Goal: Information Seeking & Learning: Check status

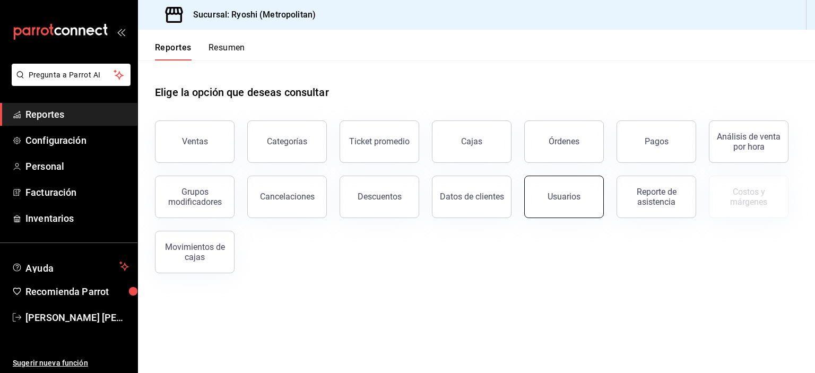
click at [563, 196] on div "Usuarios" at bounding box center [564, 197] width 33 height 10
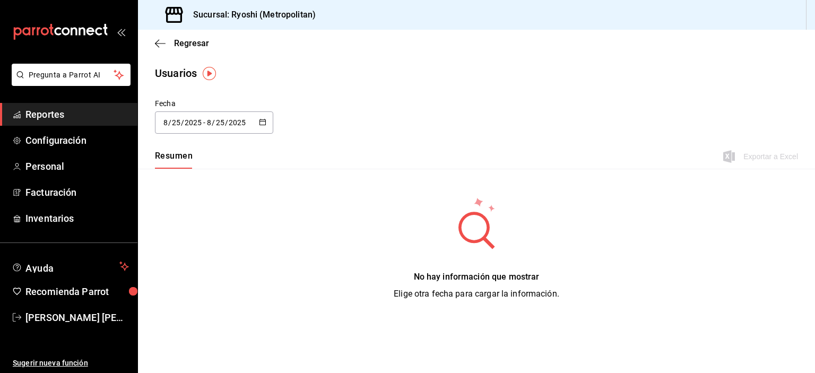
click at [265, 119] on \(Stroke\) "button" at bounding box center [263, 122] width 6 height 6
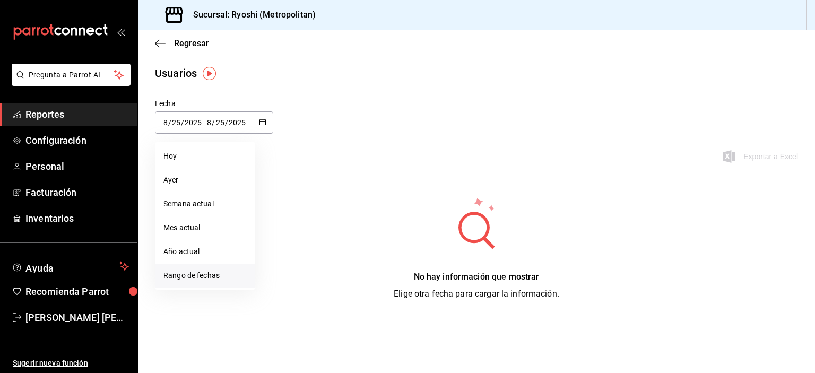
click at [227, 278] on li "Rango de fechas" at bounding box center [205, 276] width 100 height 24
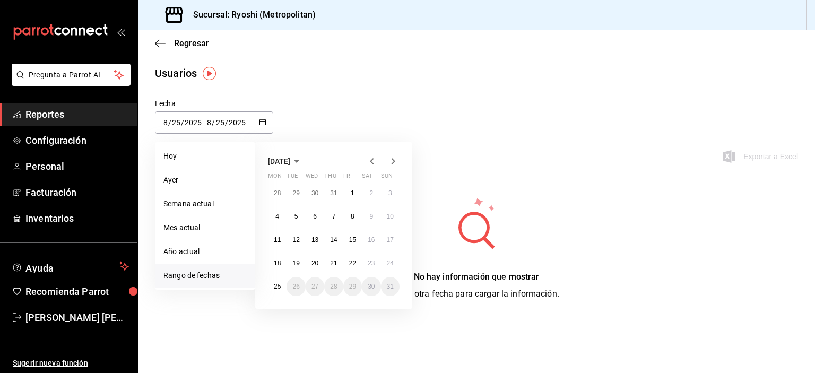
click at [522, 167] on div "Resumen Exportar a Excel" at bounding box center [476, 157] width 677 height 22
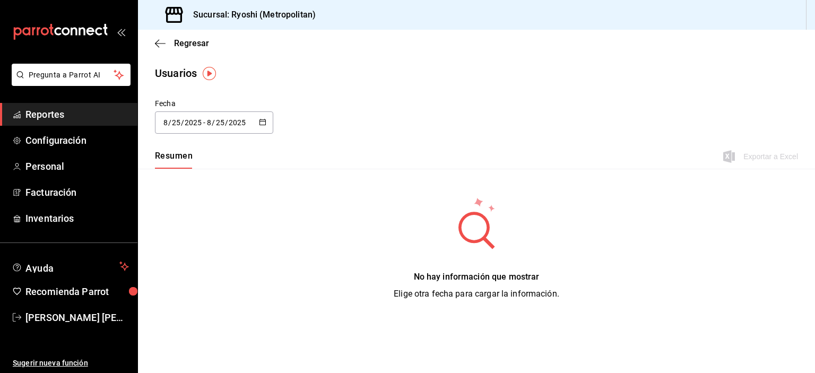
click at [269, 125] on div "[DATE] [DATE] - [DATE] [DATE]" at bounding box center [214, 122] width 118 height 22
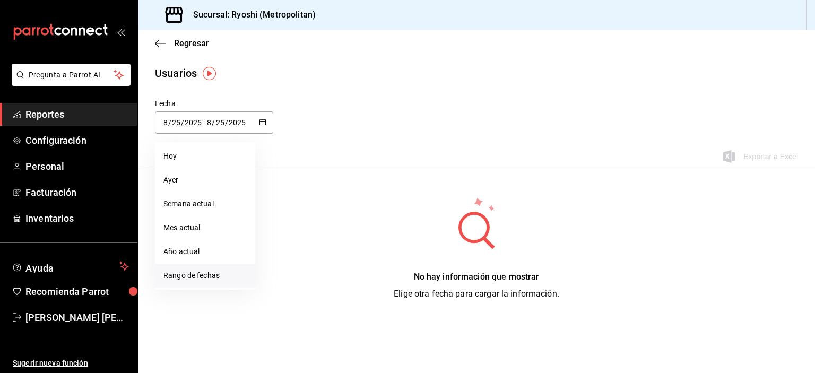
click at [240, 276] on li "Rango de fechas" at bounding box center [205, 276] width 100 height 24
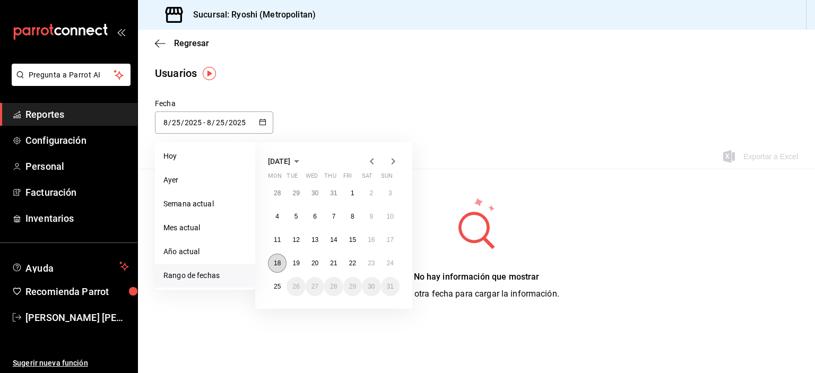
click at [274, 260] on abbr "18" at bounding box center [277, 263] width 7 height 7
click at [283, 282] on button "25" at bounding box center [277, 286] width 19 height 19
type input "[DATE]"
type input "18"
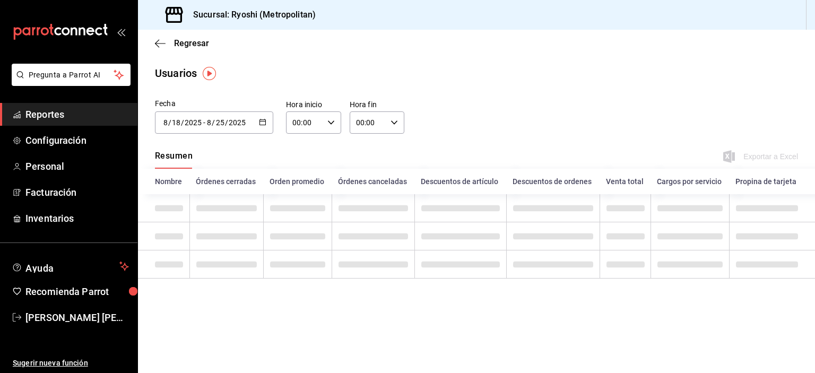
click at [288, 120] on input "00:00" at bounding box center [304, 122] width 37 height 21
click at [306, 200] on button "02" at bounding box center [299, 200] width 23 height 21
type input "02:00"
click at [360, 125] on div at bounding box center [407, 186] width 815 height 373
click at [360, 125] on input "00:00" at bounding box center [368, 122] width 37 height 21
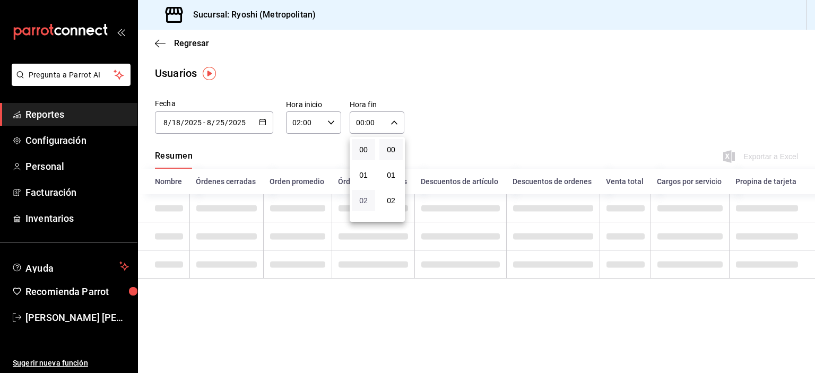
click at [368, 201] on span "02" at bounding box center [363, 200] width 11 height 8
type input "02:00"
click at [444, 112] on div at bounding box center [407, 186] width 815 height 373
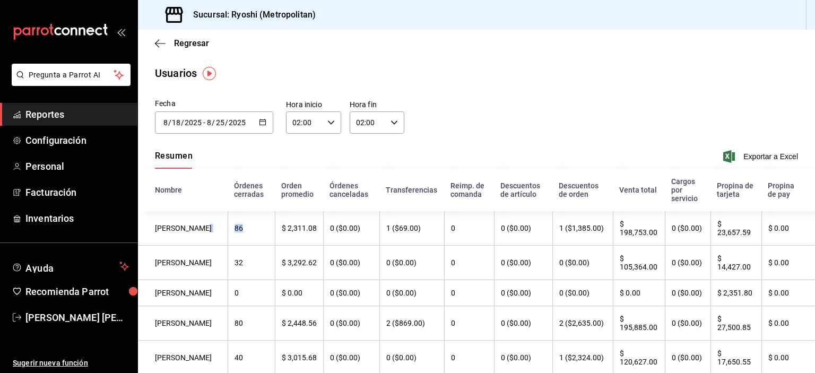
drag, startPoint x: 231, startPoint y: 231, endPoint x: 208, endPoint y: 225, distance: 24.2
click at [208, 225] on tr "[PERSON_NAME] 86 $ 2,311.08 0 ($0.00) 1 ($69.00) 0 0 ($0.00) 1 ($1,385.00) $ 19…" at bounding box center [476, 228] width 677 height 35
drag, startPoint x: 263, startPoint y: 230, endPoint x: 306, endPoint y: 231, distance: 43.5
click at [306, 231] on th "$ 2,311.08" at bounding box center [299, 228] width 49 height 35
drag, startPoint x: 609, startPoint y: 235, endPoint x: 650, endPoint y: 237, distance: 40.9
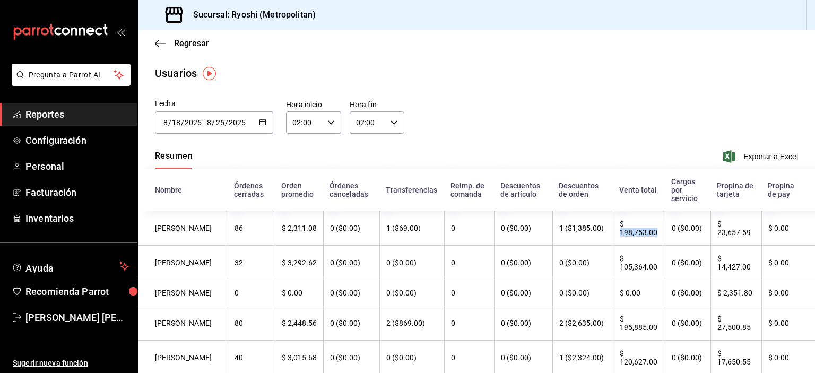
click at [650, 237] on th "$ 198,753.00" at bounding box center [639, 228] width 52 height 35
drag, startPoint x: 705, startPoint y: 237, endPoint x: 742, endPoint y: 239, distance: 36.7
click at [742, 239] on th "$ 23,657.59" at bounding box center [736, 228] width 51 height 35
drag, startPoint x: 736, startPoint y: 314, endPoint x: 685, endPoint y: 315, distance: 51.0
click at [685, 306] on tr "[PERSON_NAME] 0 $ 0.00 0 ($0.00) 0 ($0.00) 0 0 ($0.00) 0 ($0.00) $ 0.00 0 ($0.0…" at bounding box center [476, 293] width 677 height 26
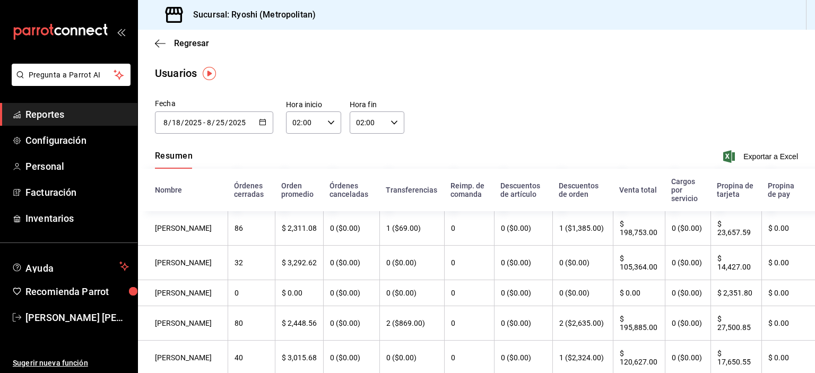
click at [786, 288] on th "$ 0.00" at bounding box center [789, 293] width 54 height 26
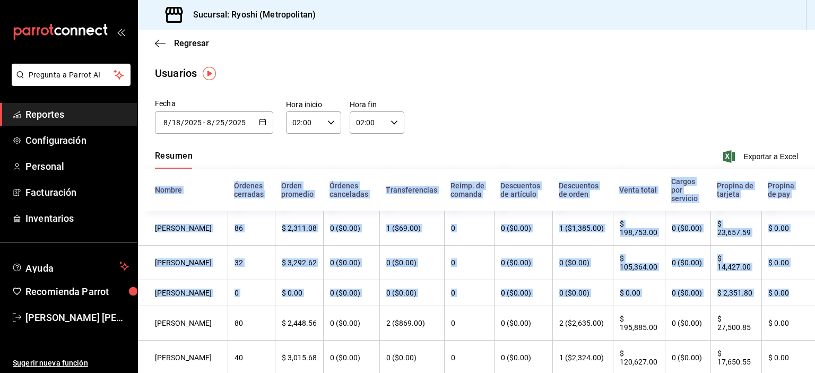
drag, startPoint x: 786, startPoint y: 288, endPoint x: 815, endPoint y: 288, distance: 29.2
click at [815, 288] on div "Regresar Usuarios Fecha [DATE] [DATE] - [DATE] [DATE] [DATE] Mon Tue Wed Thu Fr…" at bounding box center [476, 201] width 677 height 343
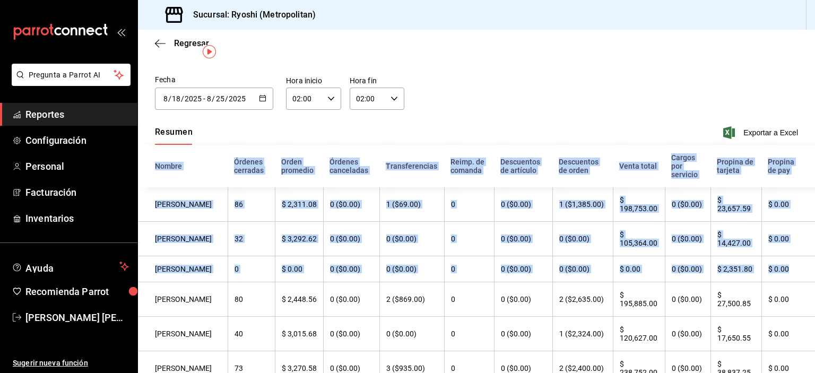
scroll to position [21, 0]
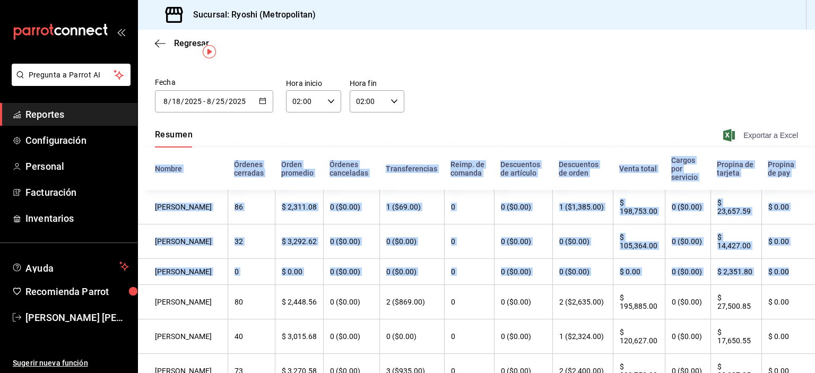
click at [775, 133] on span "Exportar a Excel" at bounding box center [762, 135] width 73 height 13
